Goal: Task Accomplishment & Management: Complete application form

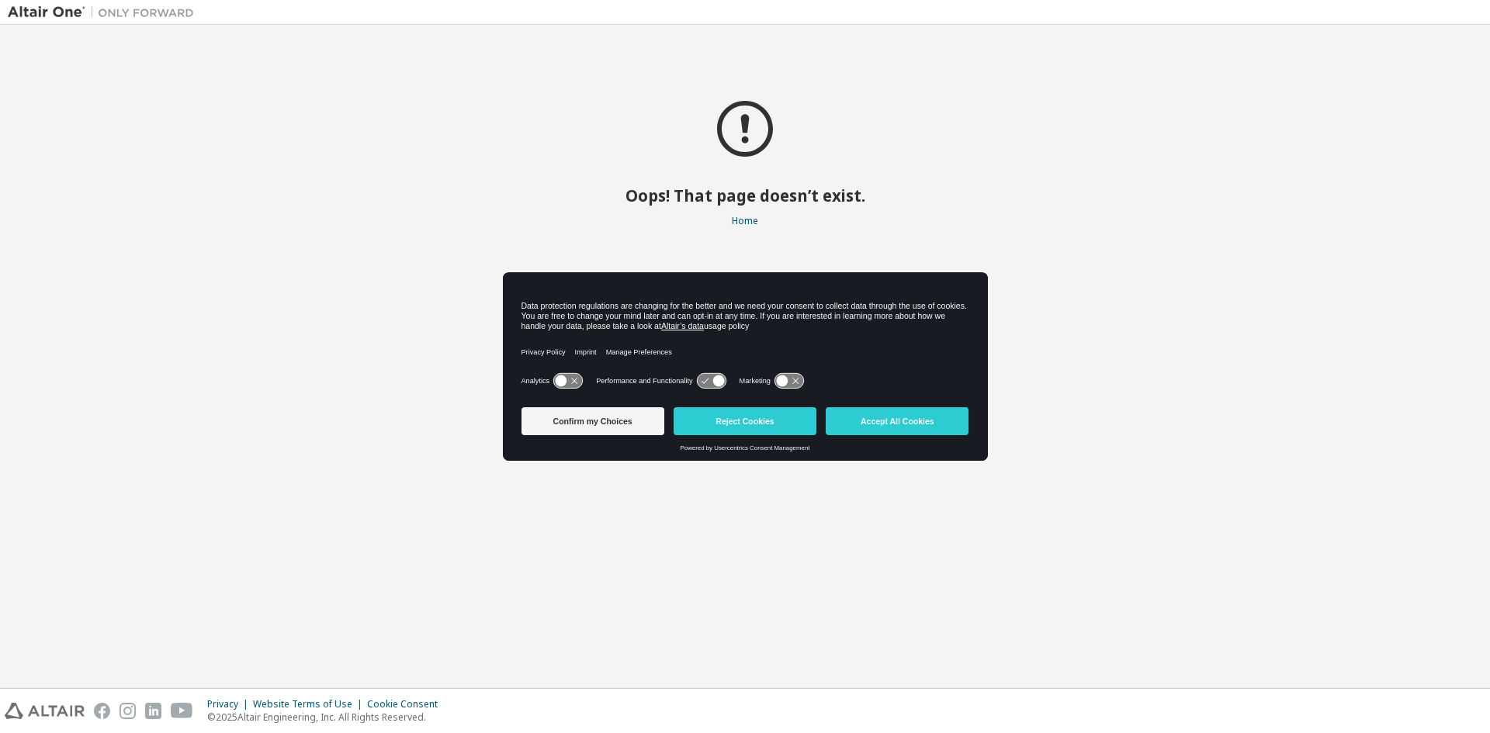
click at [69, 12] on img at bounding box center [105, 13] width 194 height 16
click at [60, 708] on img at bounding box center [45, 711] width 80 height 16
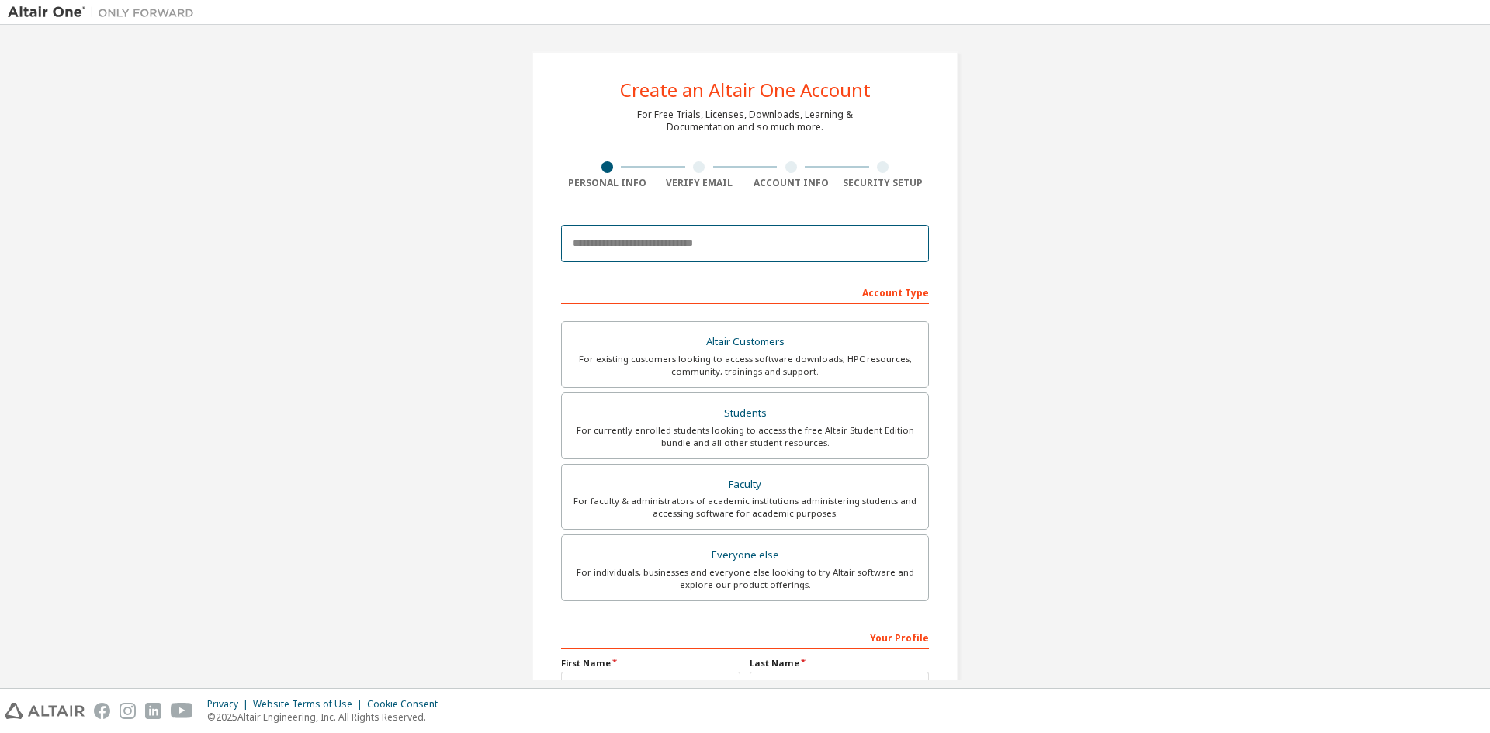
click at [648, 255] on input "email" at bounding box center [745, 243] width 368 height 37
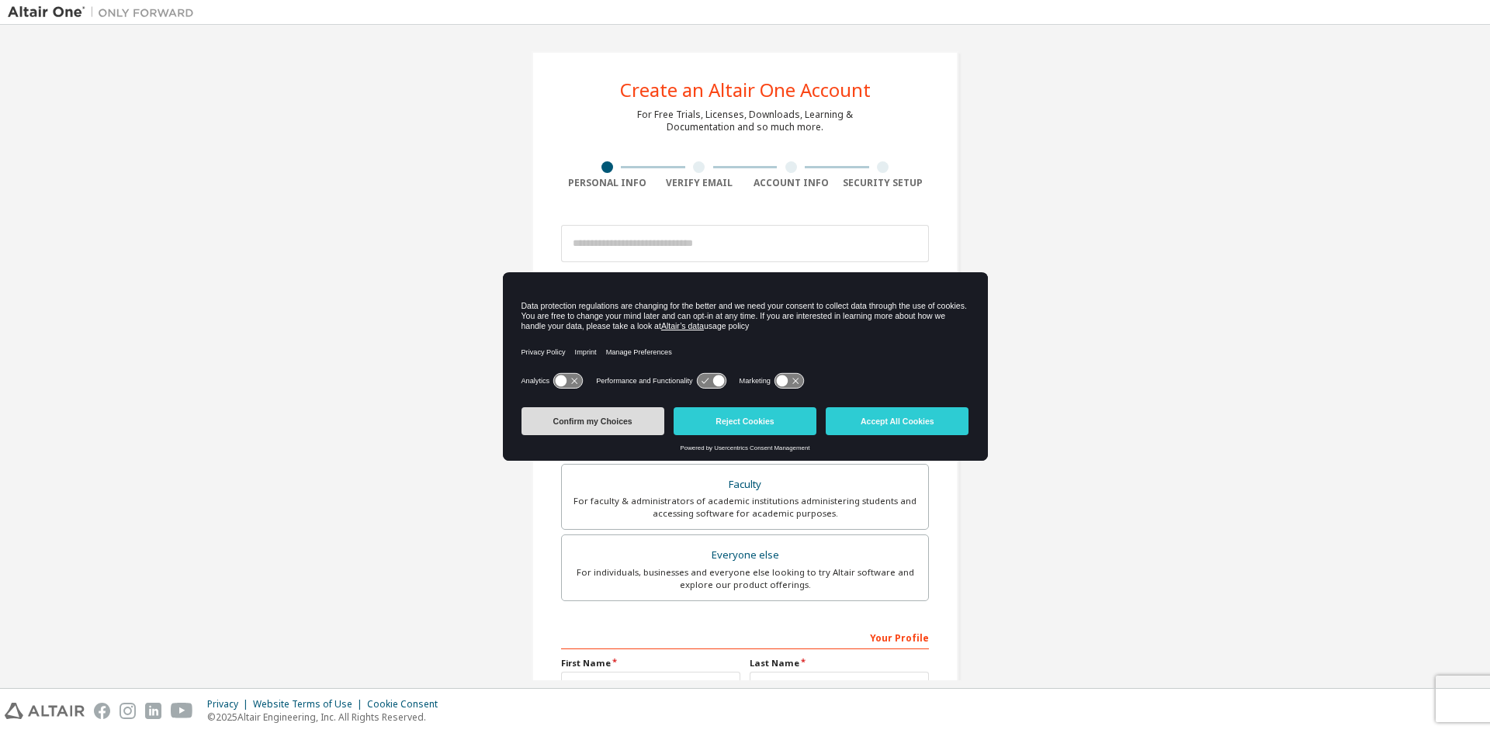
click at [636, 424] on button "Confirm my Choices" at bounding box center [592, 421] width 143 height 28
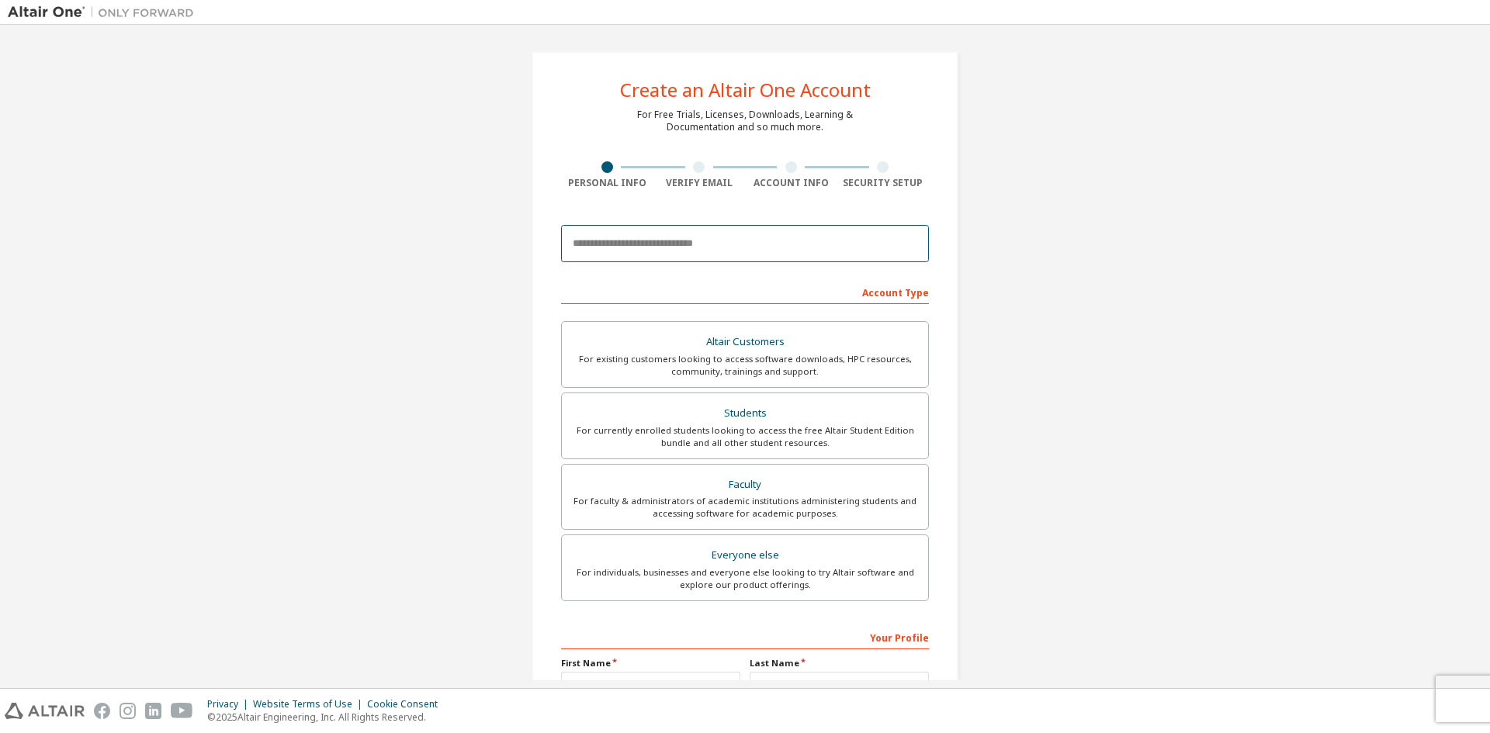
click at [613, 259] on input "email" at bounding box center [745, 243] width 368 height 37
type input "**********"
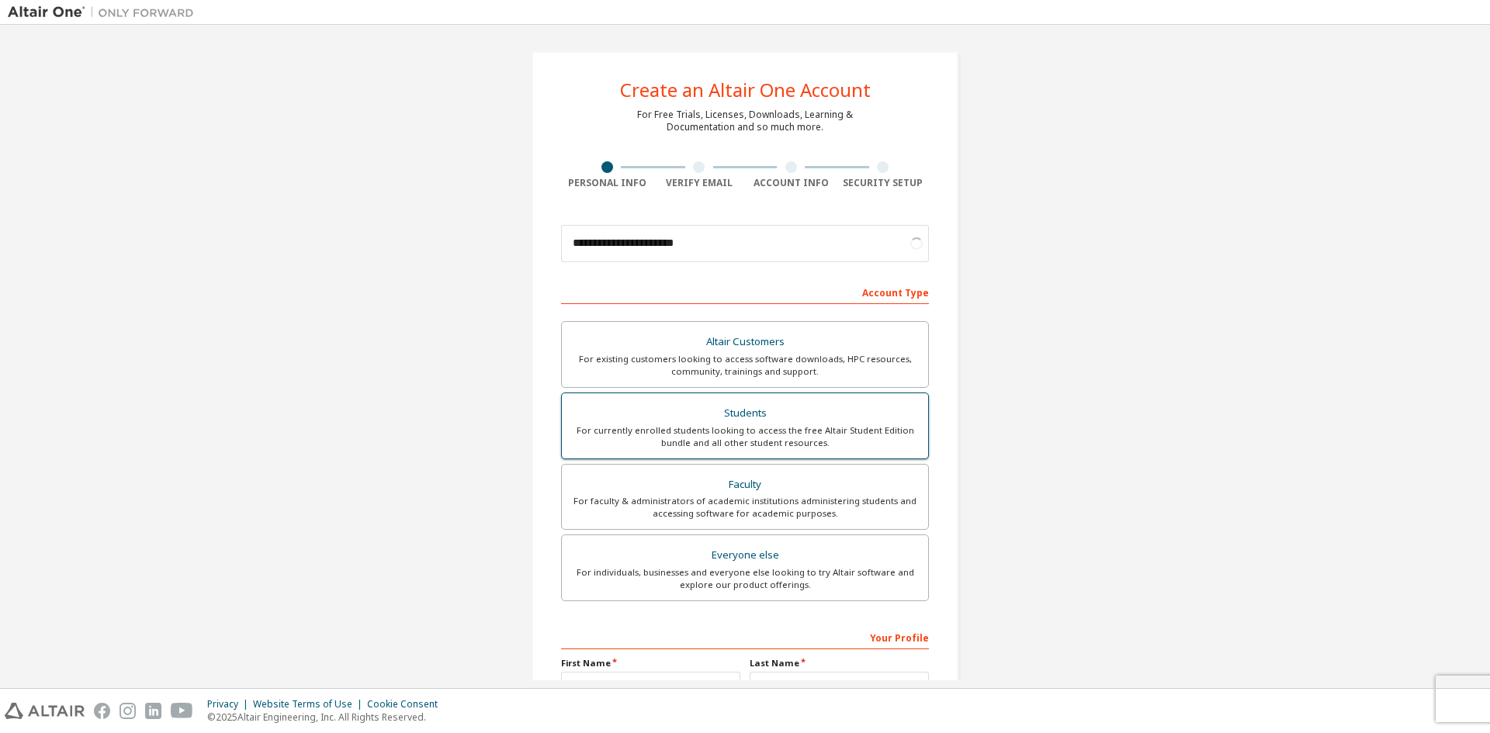
click at [733, 431] on div "For currently enrolled students looking to access the free Altair Student Editi…" at bounding box center [745, 436] width 348 height 25
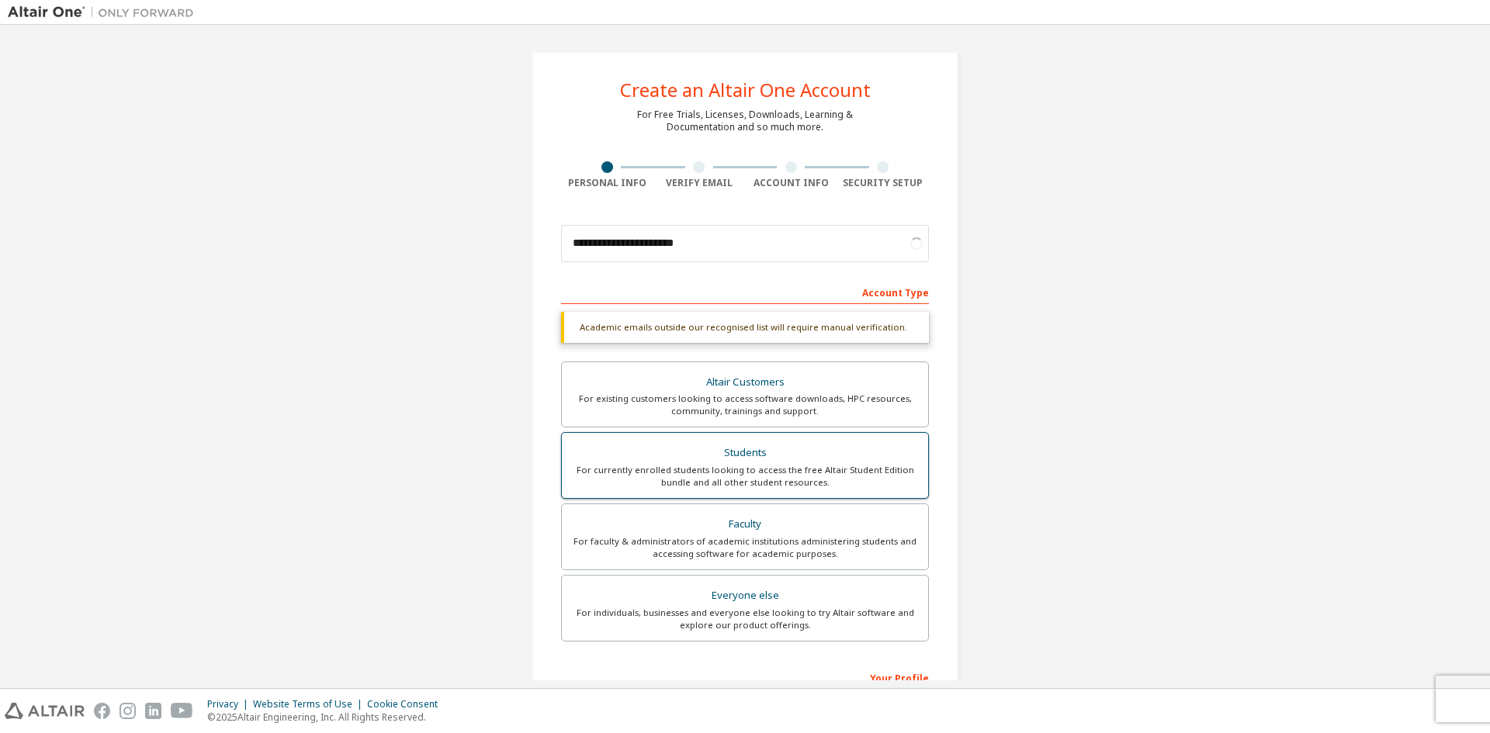
scroll to position [214, 0]
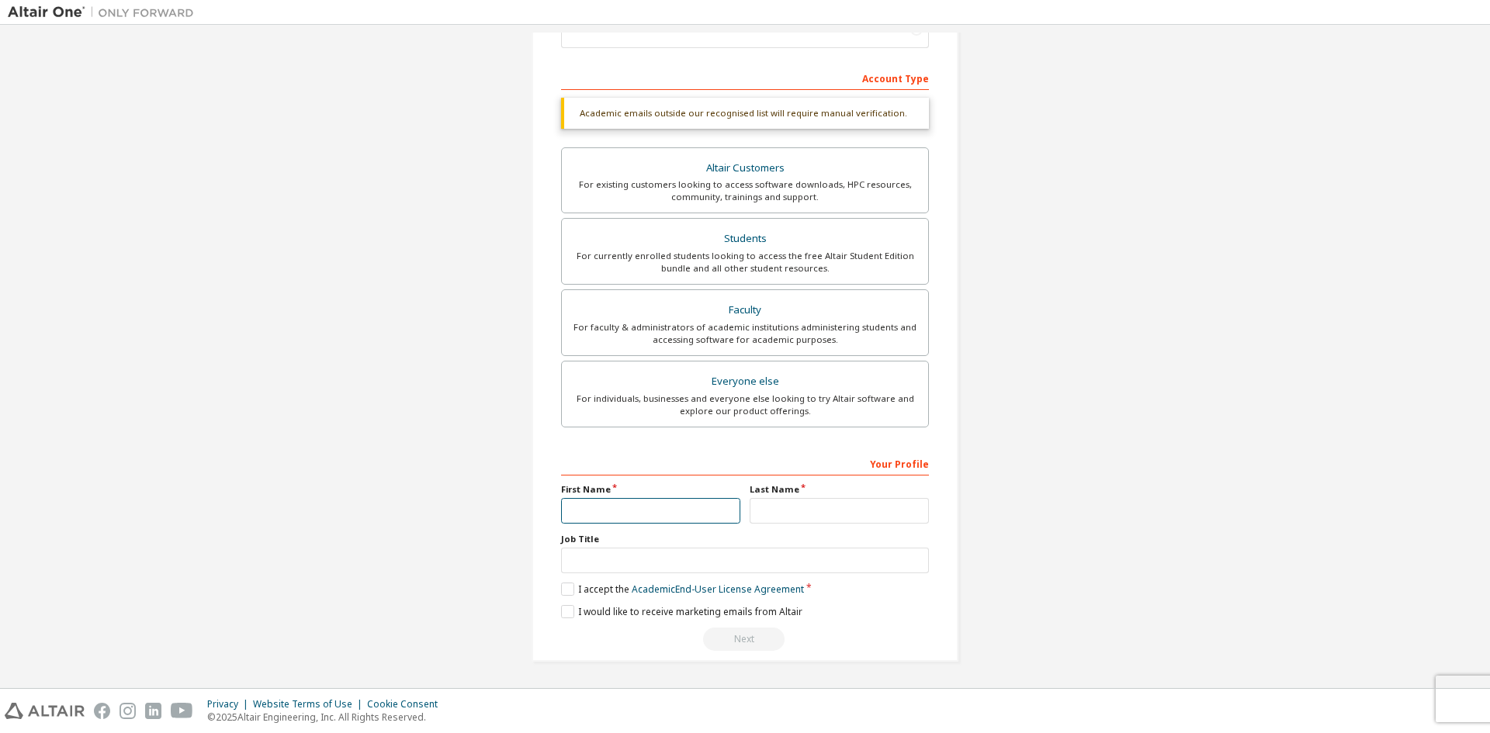
click at [708, 507] on input "text" at bounding box center [650, 511] width 179 height 26
type input "*******"
click at [779, 507] on input "text" at bounding box center [839, 511] width 179 height 26
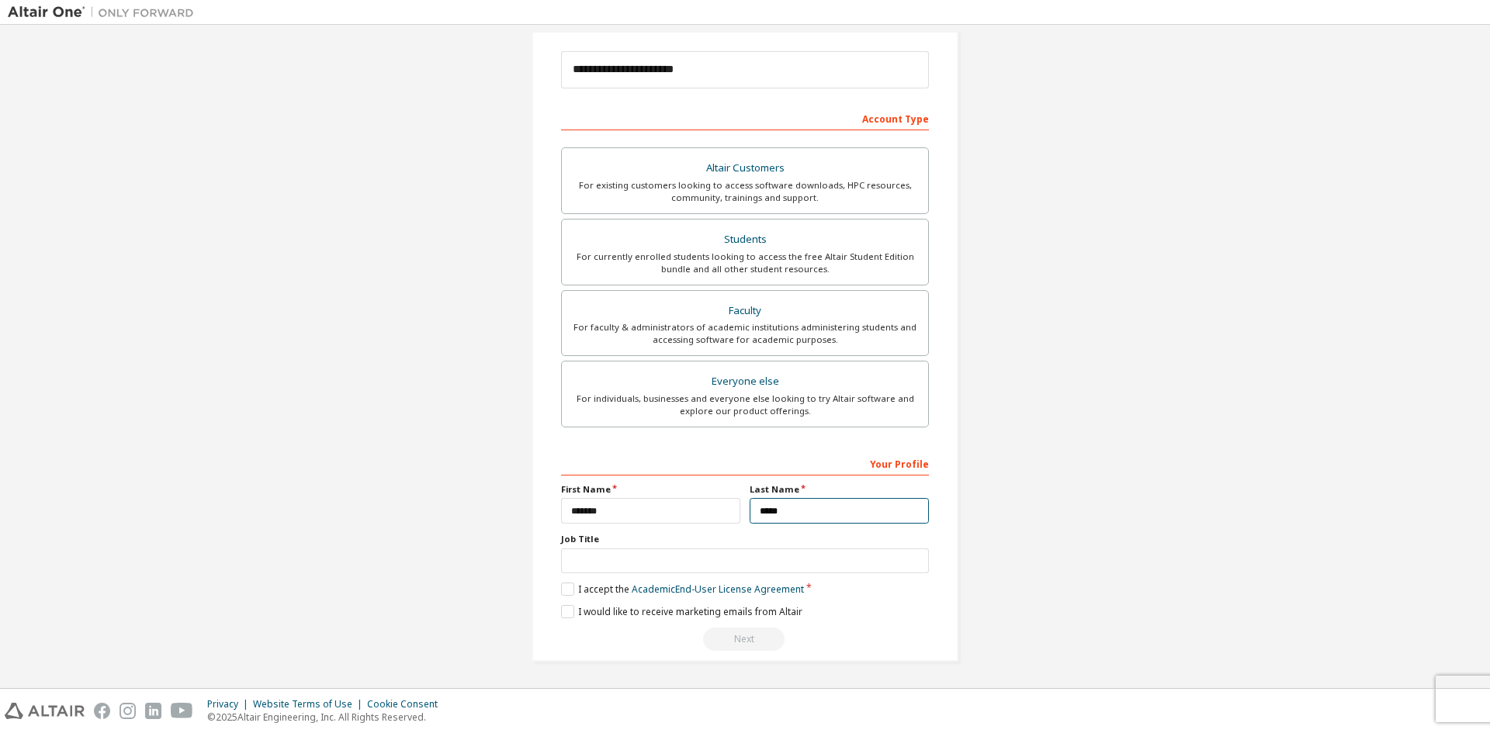
type input "*****"
click at [770, 556] on input "text" at bounding box center [745, 562] width 368 height 26
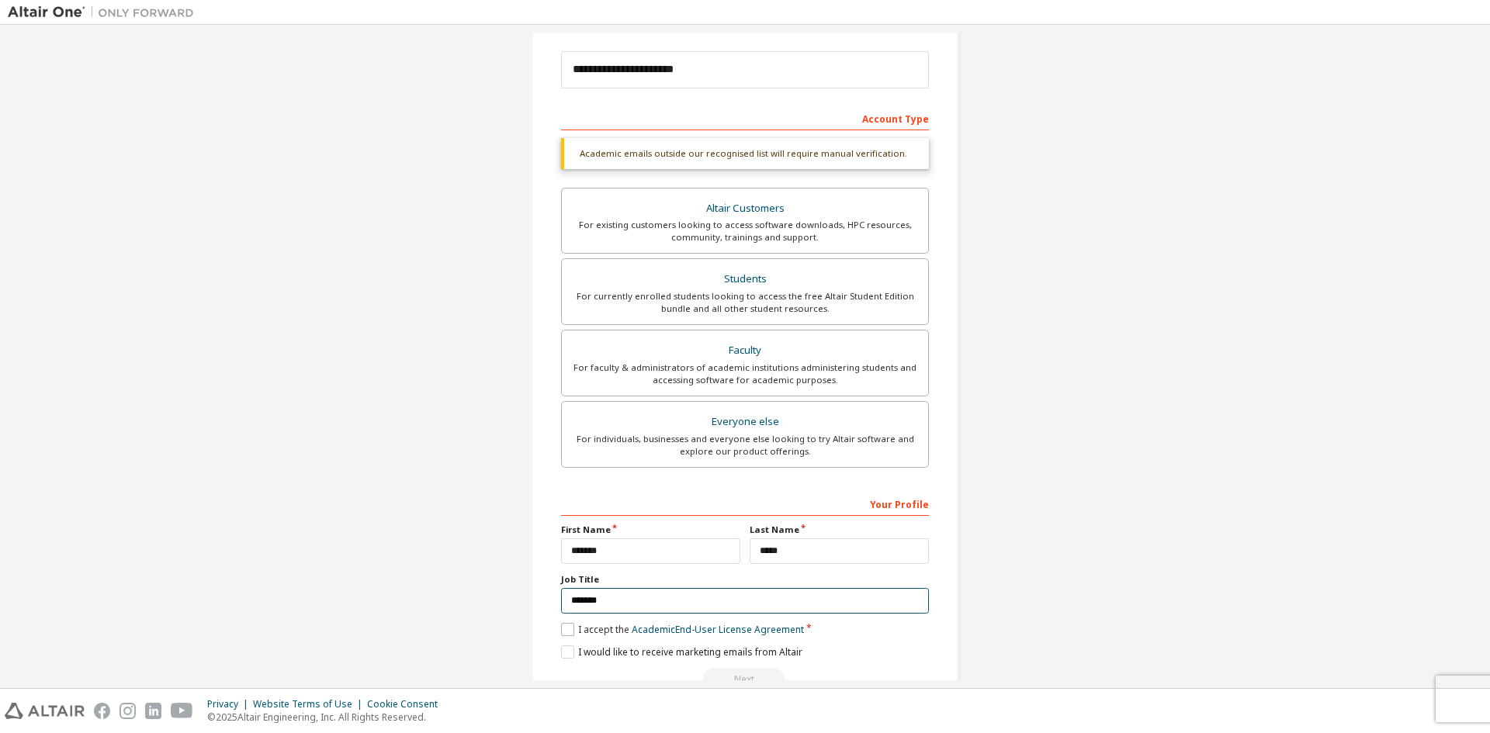
type input "*******"
click at [565, 623] on label "I accept the Academic End-User License Agreement" at bounding box center [682, 629] width 243 height 13
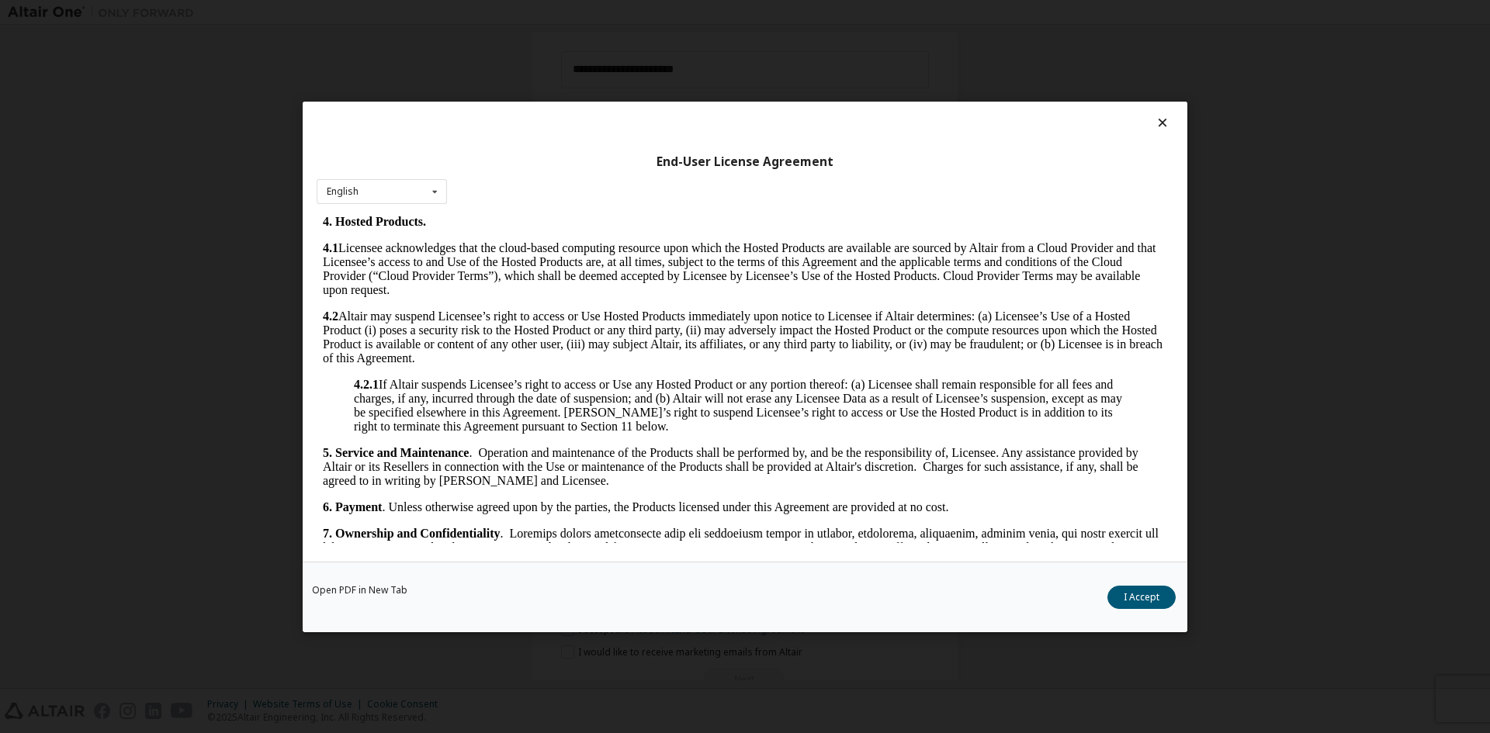
scroll to position [1437, 0]
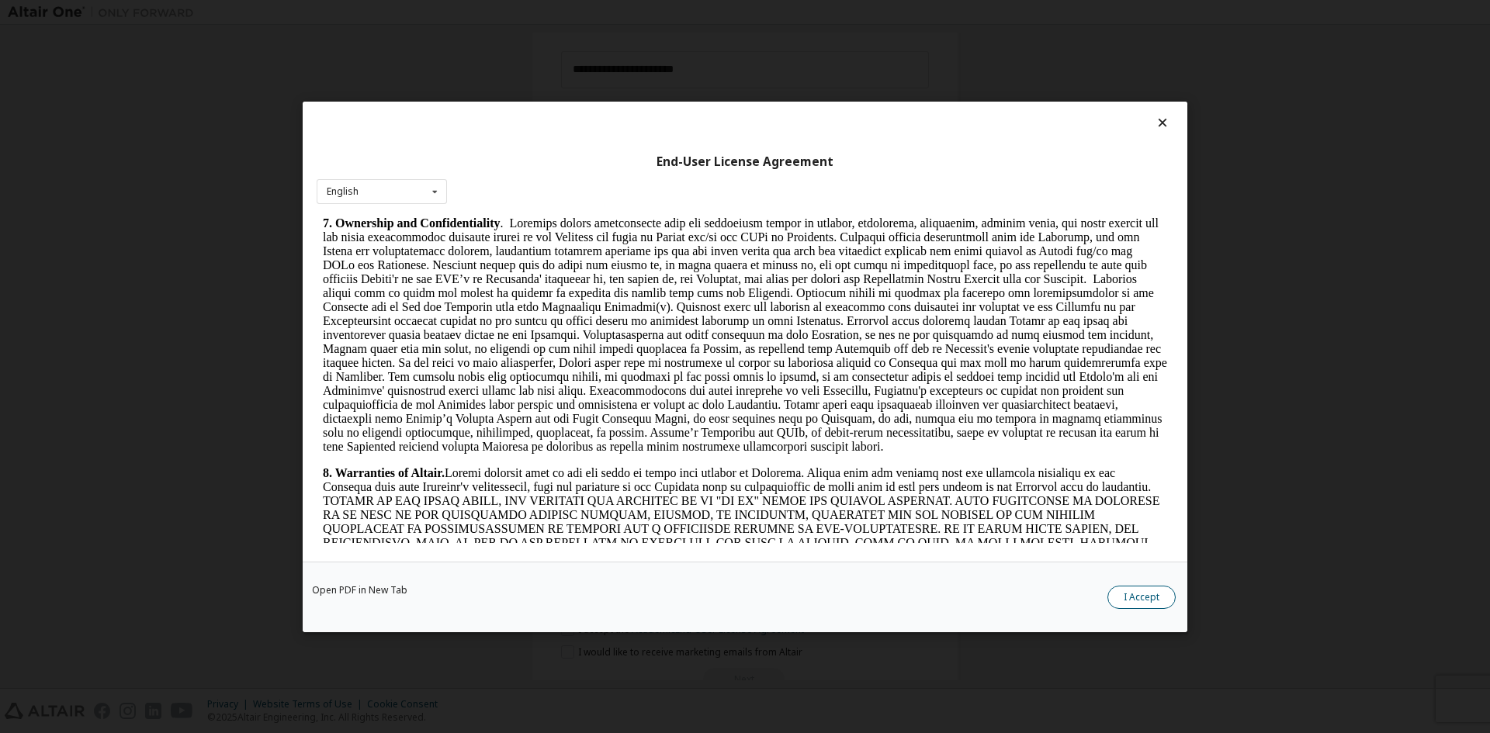
click at [1130, 597] on button "I Accept" at bounding box center [1141, 596] width 68 height 23
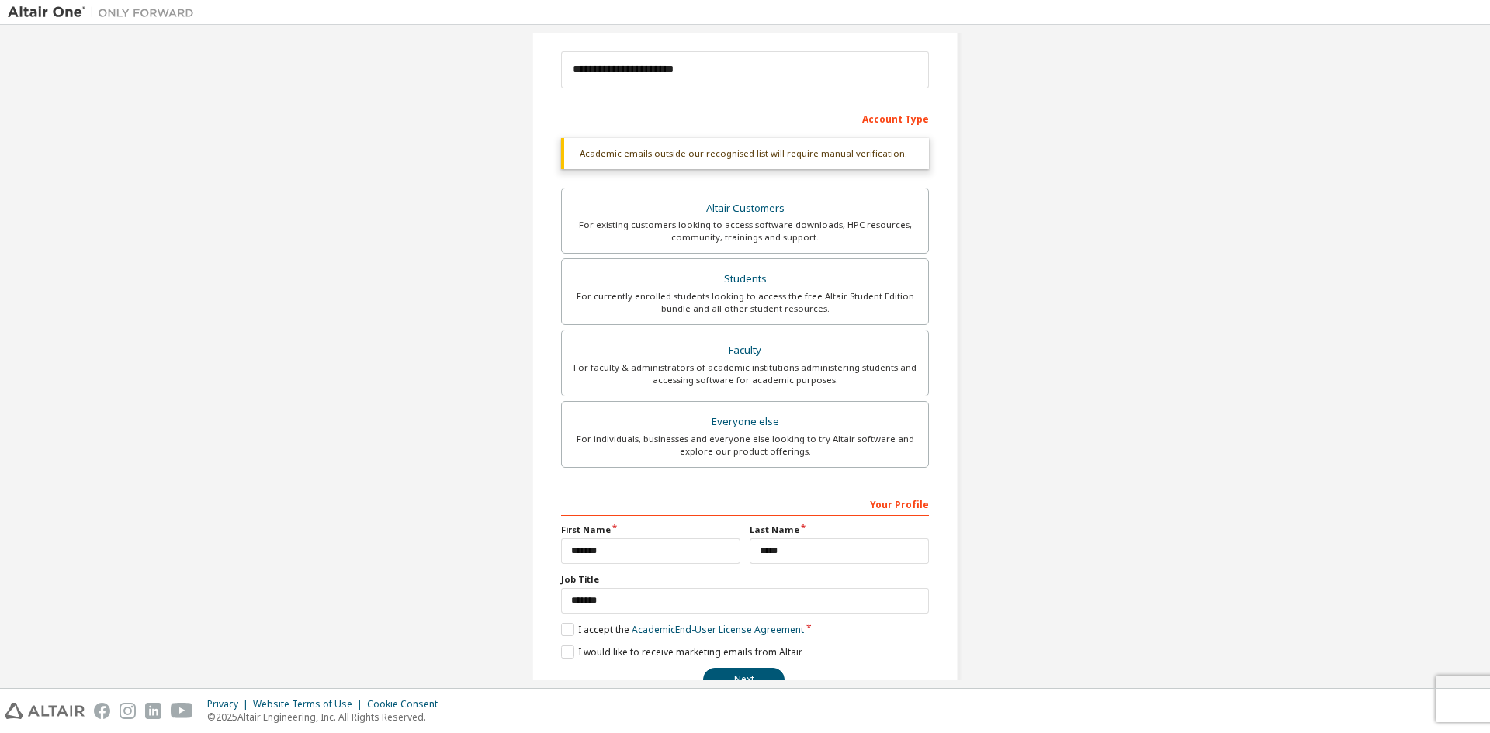
scroll to position [214, 0]
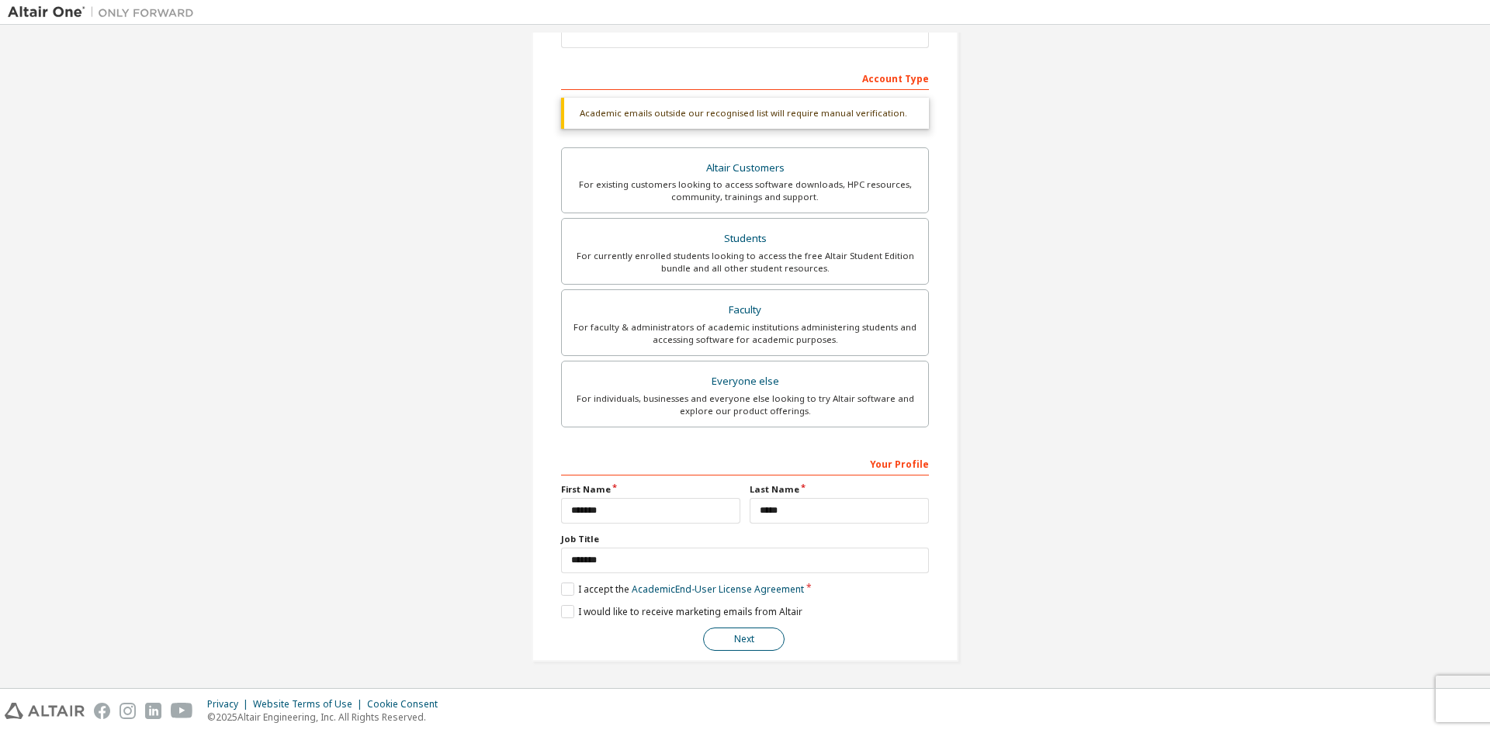
click at [751, 647] on button "Next" at bounding box center [743, 639] width 81 height 23
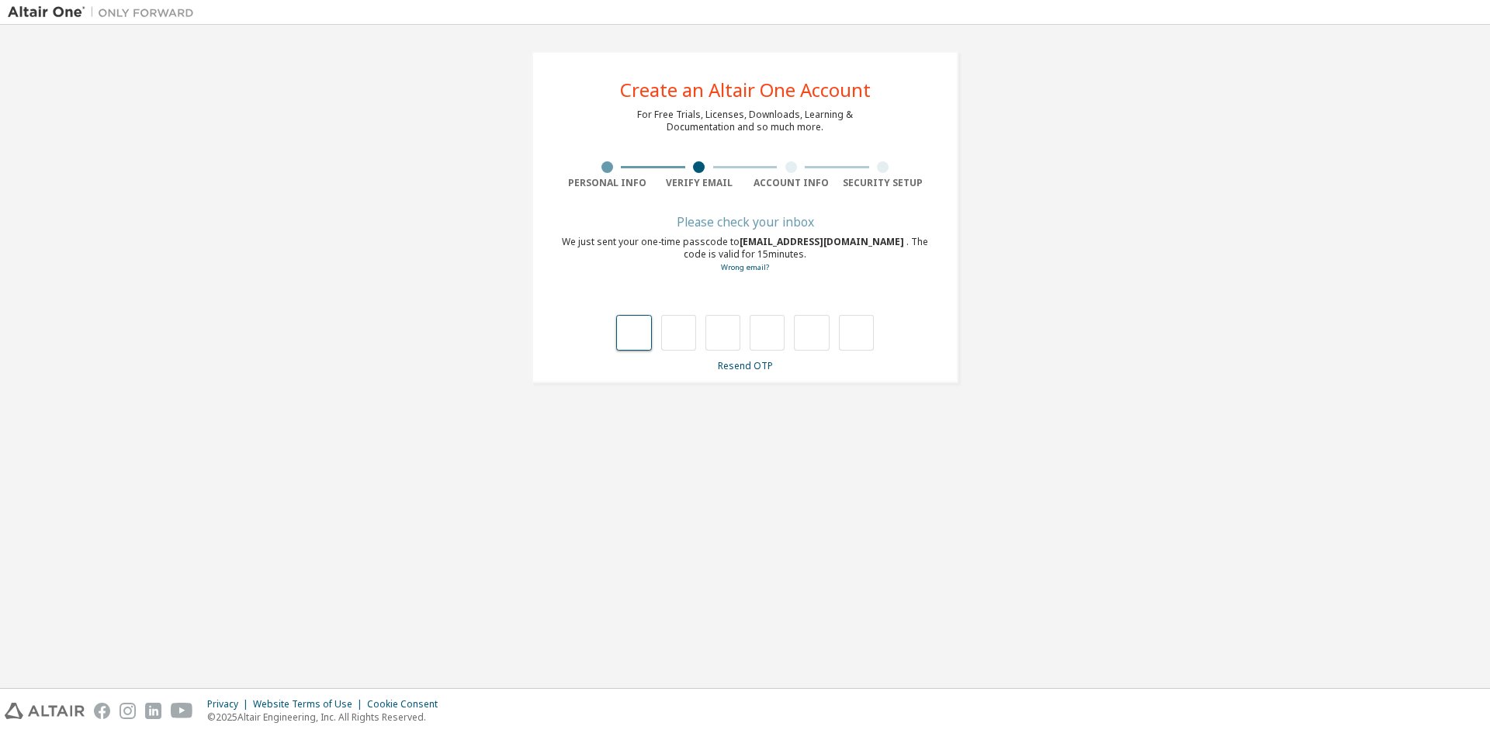
type input "*"
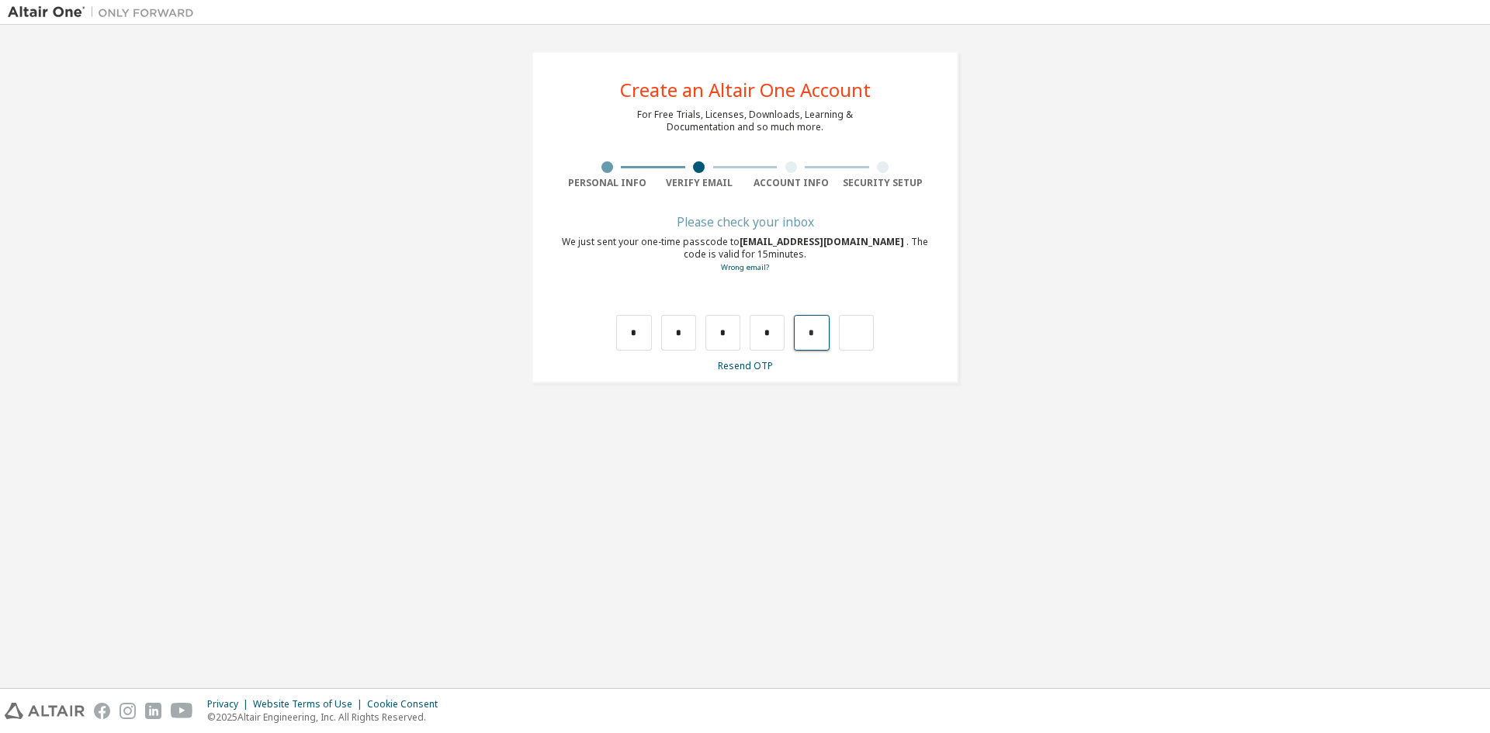
click at [809, 338] on input "*" at bounding box center [811, 333] width 35 height 36
type input "*"
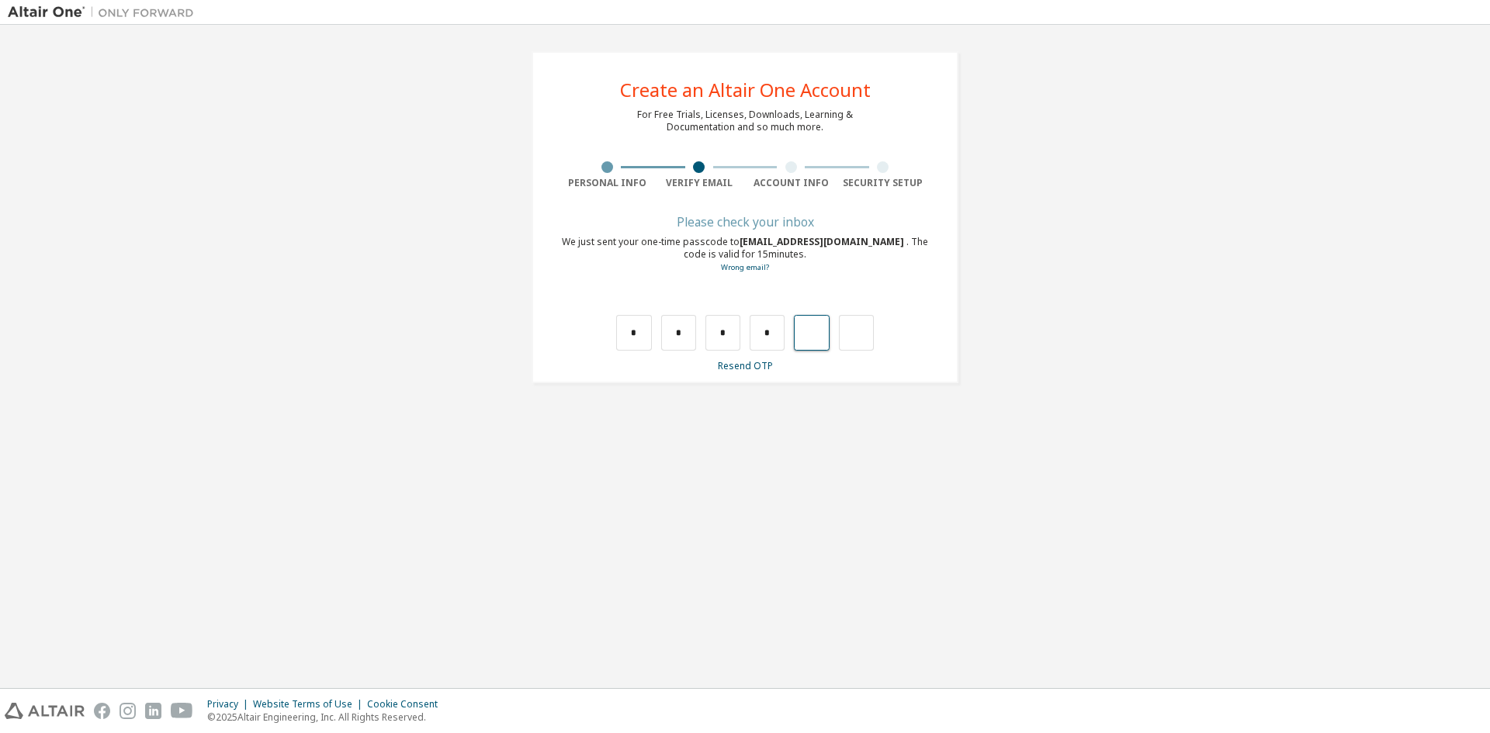
type input "*"
